Goal: Book appointment/travel/reservation

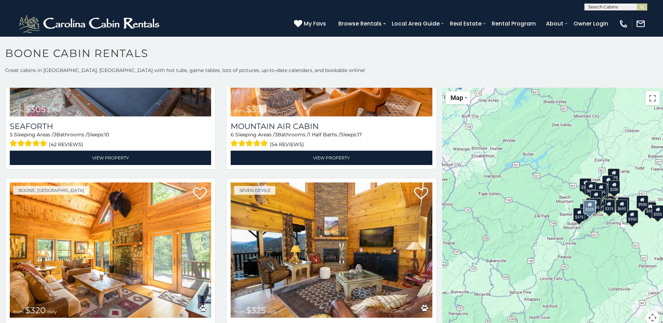
scroll to position [2550, 0]
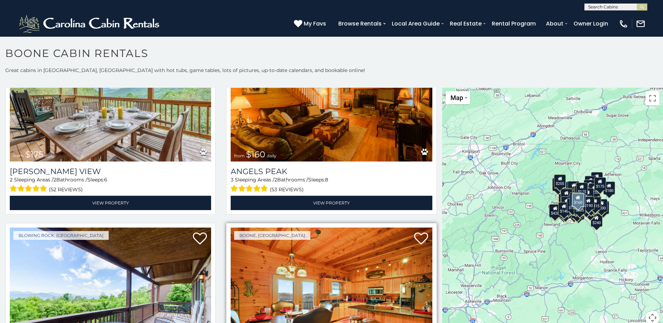
scroll to position [13544, 0]
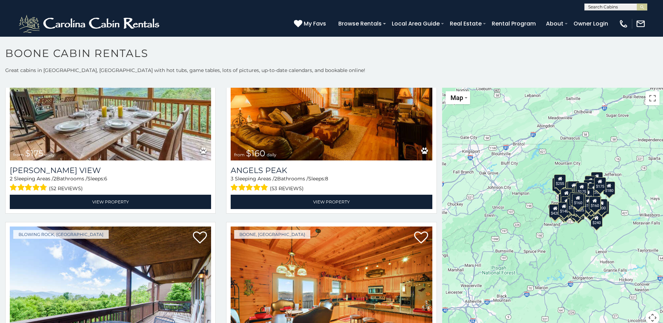
click at [519, 229] on div "$349 $480 $525 $315 $355 $635 $675 $930 $400 $451 $330 $400 $485 $460 $395 $695…" at bounding box center [552, 210] width 221 height 245
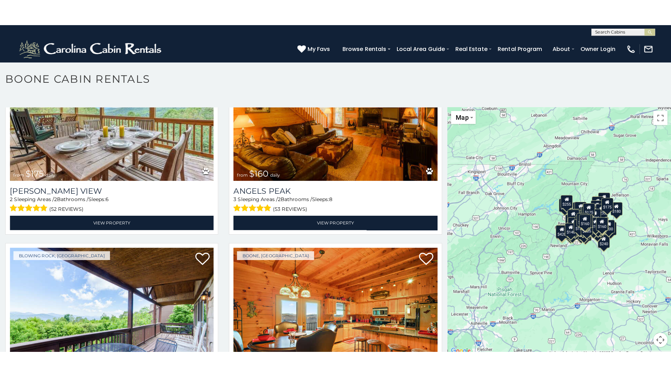
scroll to position [0, 0]
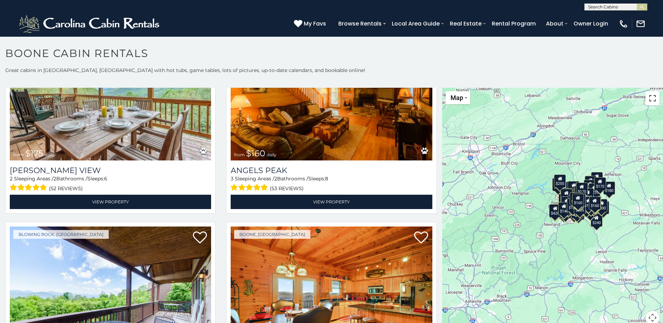
drag, startPoint x: 645, startPoint y: 101, endPoint x: 647, endPoint y: 137, distance: 36.4
click at [645, 101] on button "Toggle fullscreen view" at bounding box center [652, 98] width 14 height 14
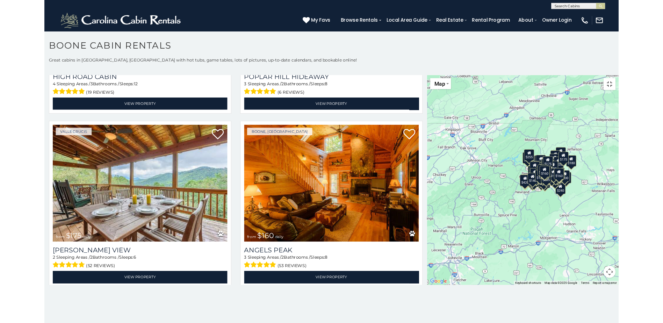
scroll to position [13719, 0]
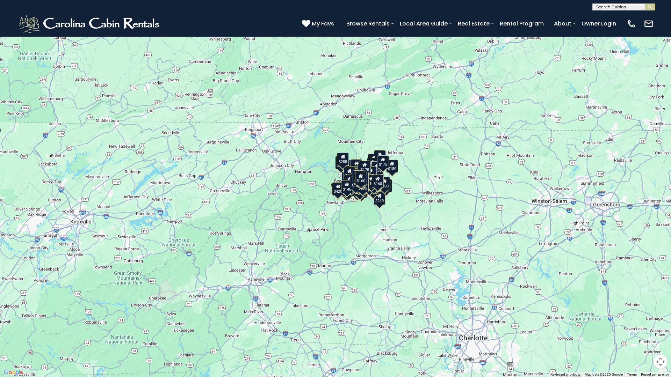
click at [137, 170] on div "$349 $480 $525 $315 $355 $635 $675 $930 $400 $451 $330 $400 $485 $460 $395 $695…" at bounding box center [335, 188] width 671 height 377
click at [188, 183] on div "$349 $480 $525 $315 $355 $635 $675 $930 $400 $451 $330 $400 $485 $460 $395 $695…" at bounding box center [335, 188] width 671 height 377
click at [662, 322] on button "Map camera controls" at bounding box center [660, 362] width 14 height 14
click at [644, 322] on button "Zoom out" at bounding box center [643, 362] width 14 height 14
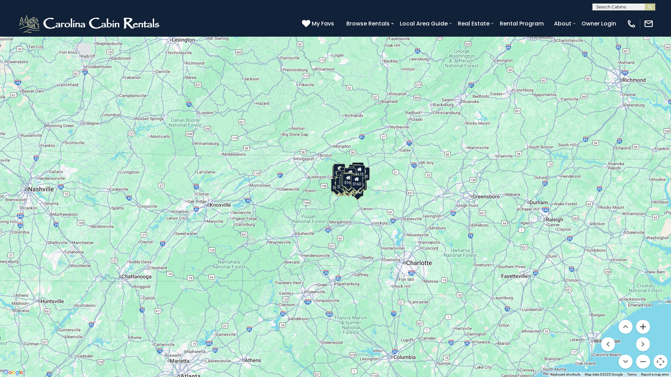
click at [643, 322] on button "Zoom in" at bounding box center [643, 327] width 14 height 14
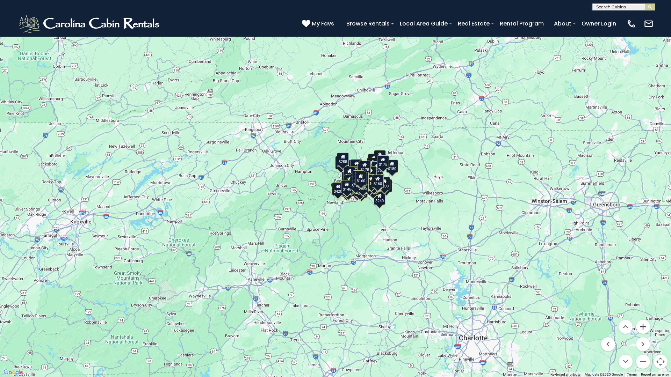
click at [643, 322] on button "Zoom in" at bounding box center [643, 327] width 14 height 14
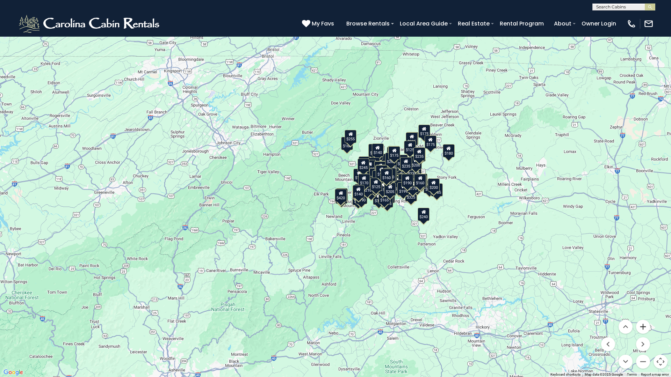
click at [643, 322] on button "Zoom in" at bounding box center [643, 327] width 14 height 14
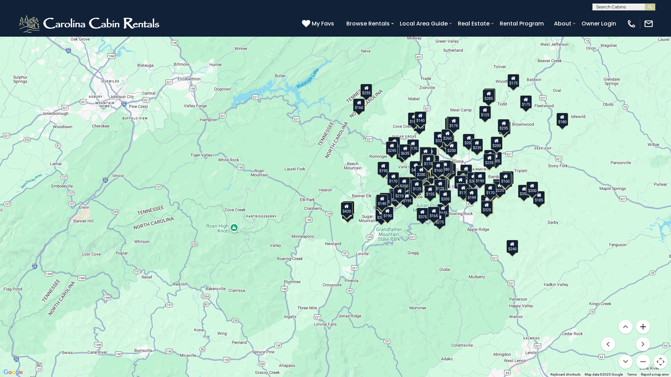
click at [643, 322] on button "Zoom in" at bounding box center [643, 327] width 14 height 14
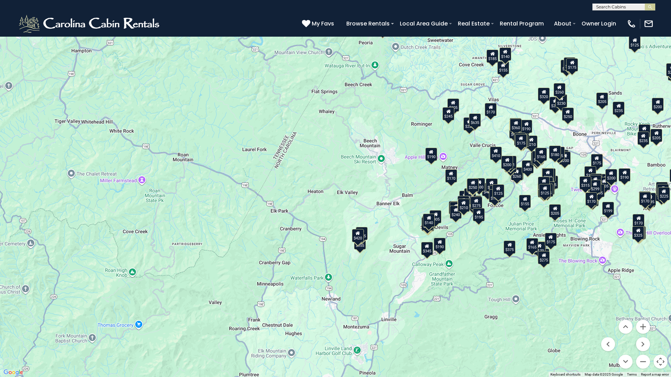
click at [441, 249] on div "$190" at bounding box center [439, 244] width 12 height 13
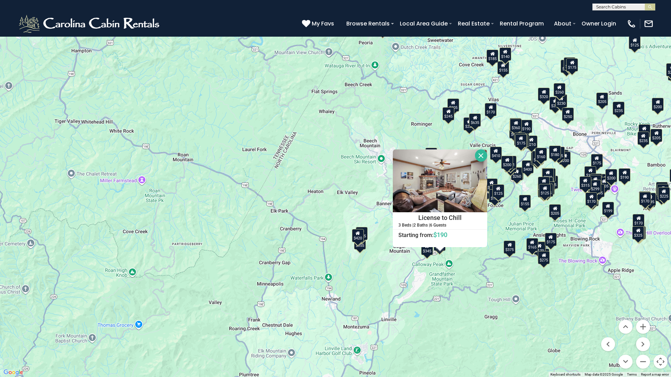
click at [426, 255] on div "$345" at bounding box center [427, 248] width 12 height 13
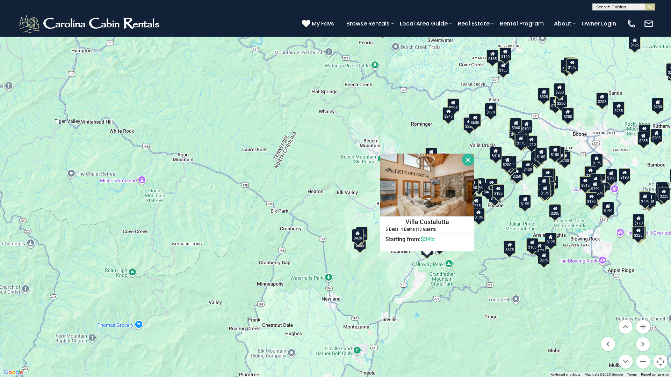
click at [432, 269] on div "$349 $480 $525 $315 $355 $635 $675 $930 $400 $451 $330 $400 $485 $460 $395 $695…" at bounding box center [335, 188] width 671 height 377
click at [485, 254] on div "$349 $480 $525 $315 $355 $635 $675 $930 $400 $451 $330 $400 $485 $460 $395 $695…" at bounding box center [335, 188] width 671 height 377
click at [480, 233] on div "$349 $480 $525 $315 $355 $635 $675 $930 $400 $451 $330 $400 $485 $460 $395 $695…" at bounding box center [335, 188] width 671 height 377
click at [468, 159] on button "Close" at bounding box center [468, 160] width 12 height 12
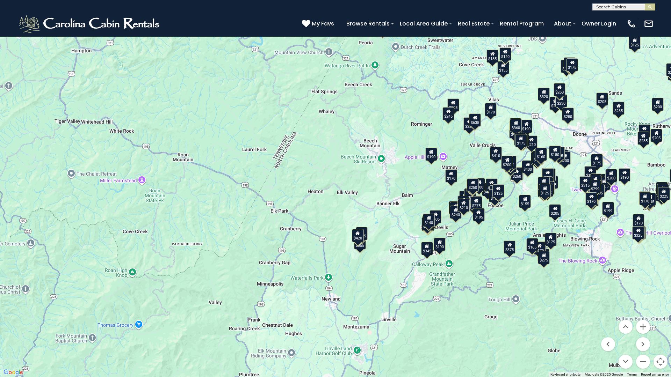
click at [428, 224] on div "$140" at bounding box center [429, 220] width 12 height 13
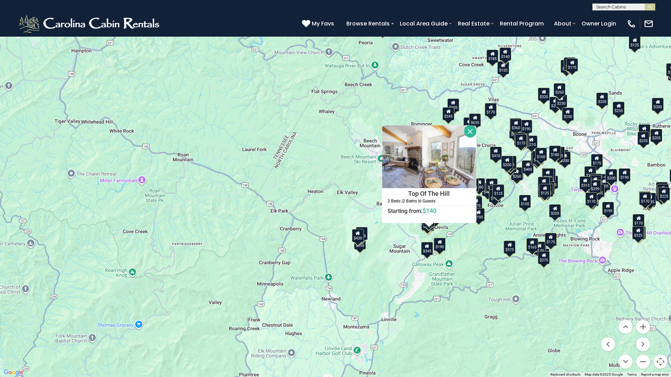
click at [386, 239] on div "$349 $480 $525 $315 $355 $635 $675 $930 $400 $451 $330 $400 $485 $460 $395 $695…" at bounding box center [335, 188] width 671 height 377
click at [469, 131] on button "Close" at bounding box center [470, 131] width 12 height 12
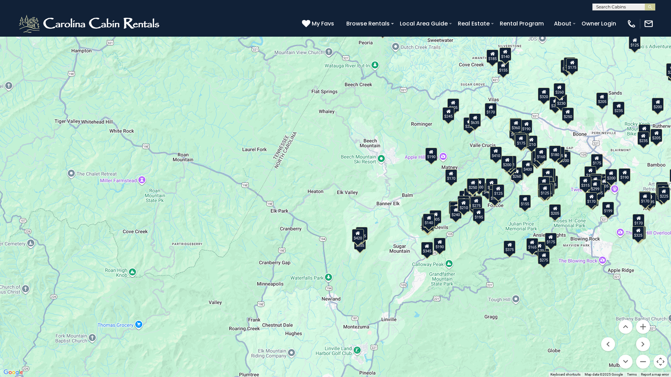
click at [660, 10] on button "Toggle fullscreen view" at bounding box center [660, 10] width 14 height 14
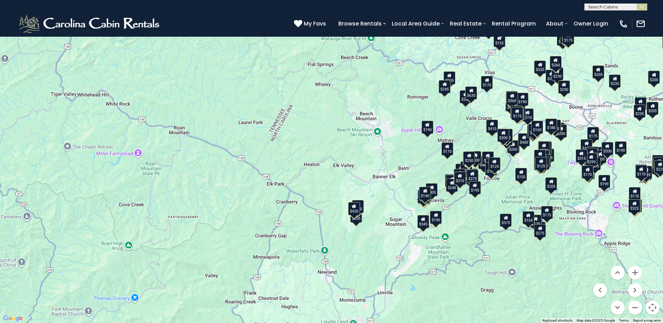
scroll to position [13544, 0]
